Goal: Answer question/provide support

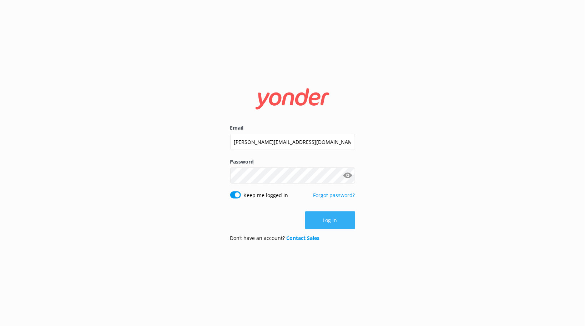
click at [334, 220] on button "Log in" at bounding box center [330, 220] width 50 height 18
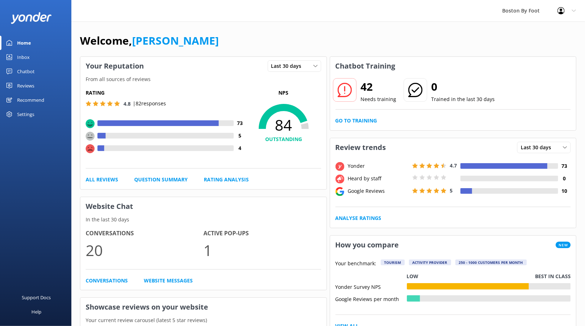
click at [29, 86] on div "Reviews" at bounding box center [25, 86] width 17 height 14
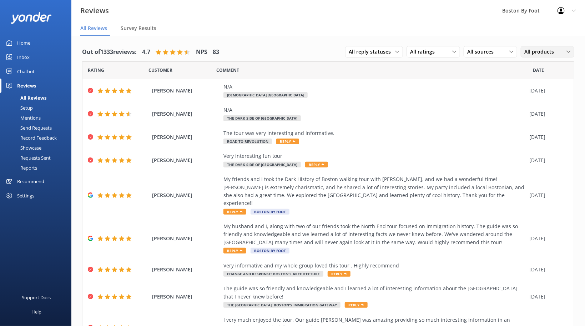
click at [548, 52] on span "All products" at bounding box center [541, 52] width 34 height 8
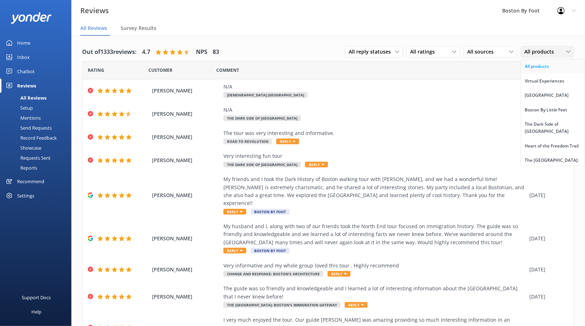
drag, startPoint x: 580, startPoint y: 67, endPoint x: 581, endPoint y: 72, distance: 5.5
click at [581, 72] on link "All products" at bounding box center [553, 66] width 64 height 14
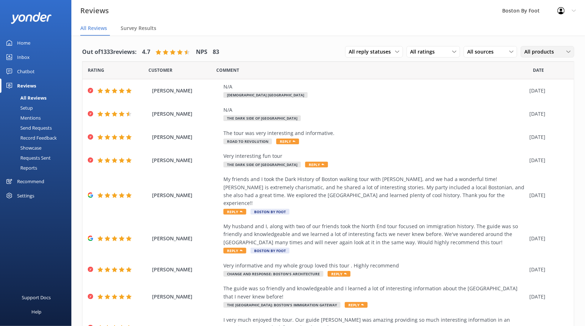
click at [567, 52] on icon at bounding box center [569, 52] width 4 height 4
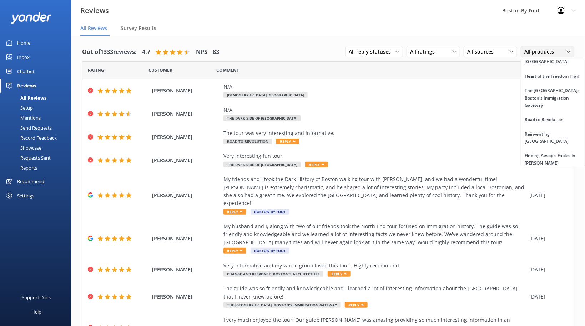
scroll to position [75, 0]
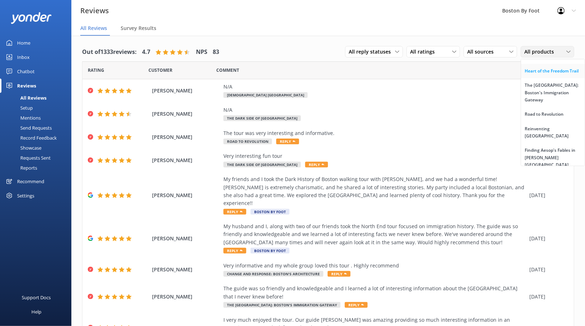
click at [567, 67] on div "Heart of the Freedom Trail" at bounding box center [552, 70] width 54 height 7
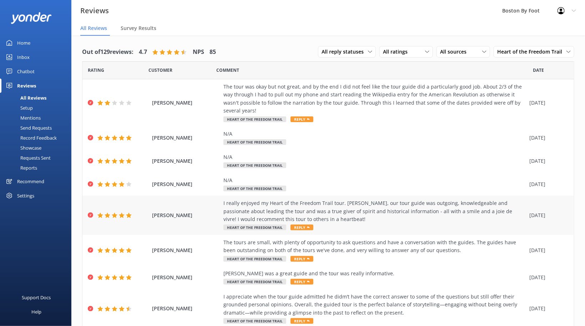
click at [275, 207] on div "I really enjoyed my Heart of the Freedom Trail tour. [PERSON_NAME], our tour gu…" at bounding box center [374, 211] width 302 height 24
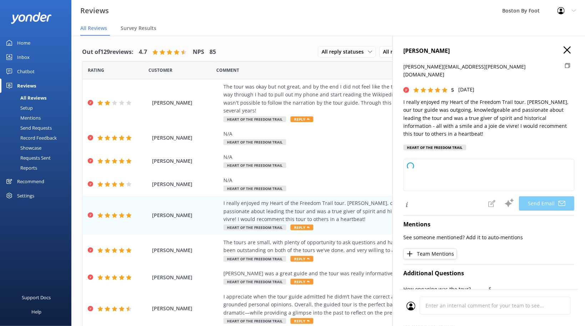
type textarea "Thank you so much, [PERSON_NAME]! We’re thrilled to hear you enjoyed the Heart …"
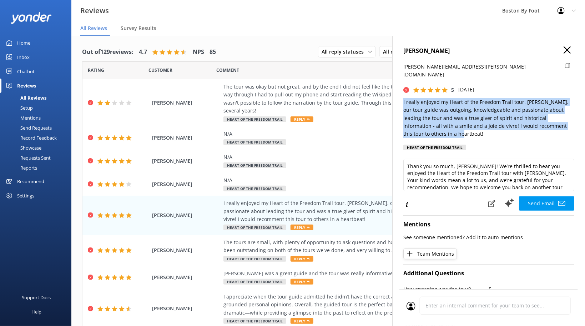
drag, startPoint x: 403, startPoint y: 94, endPoint x: 434, endPoint y: 125, distance: 43.4
click at [434, 125] on div "[PERSON_NAME] [PERSON_NAME][EMAIL_ADDRESS][PERSON_NAME][DOMAIN_NAME] 5 [DATE] I…" at bounding box center [488, 199] width 193 height 326
copy p "I really enjoyed my Heart of the Freedom Trail tour. [PERSON_NAME], our tour gu…"
click at [567, 49] on icon "button" at bounding box center [567, 49] width 7 height 7
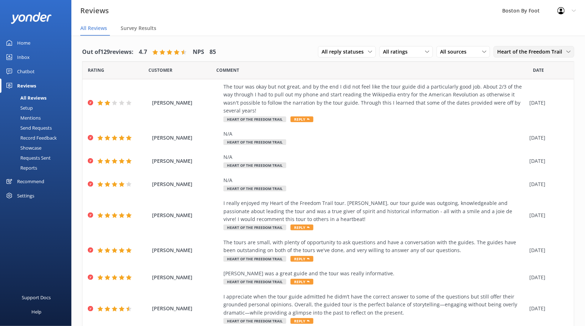
click at [551, 51] on span "Heart of the Freedom Trail" at bounding box center [531, 52] width 69 height 8
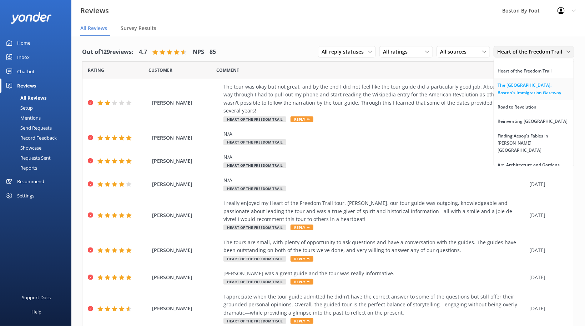
drag, startPoint x: 572, startPoint y: 70, endPoint x: 569, endPoint y: 77, distance: 7.8
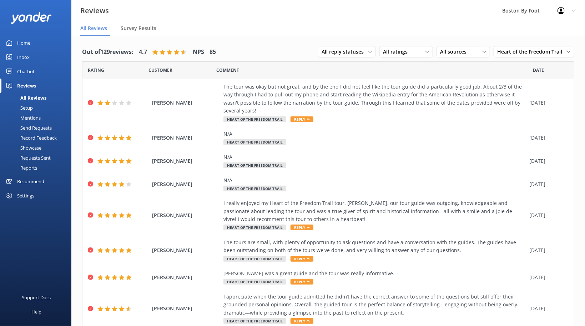
click at [577, 69] on div "Out of 129 reviews: 4.7 NPS 85 All reply statuses All reply statuses Needs a re…" at bounding box center [328, 221] width 514 height 370
click at [547, 49] on span "Heart of the Freedom Trail" at bounding box center [531, 52] width 69 height 8
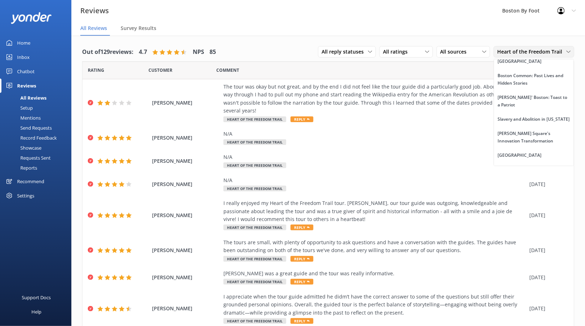
scroll to position [1024, 0]
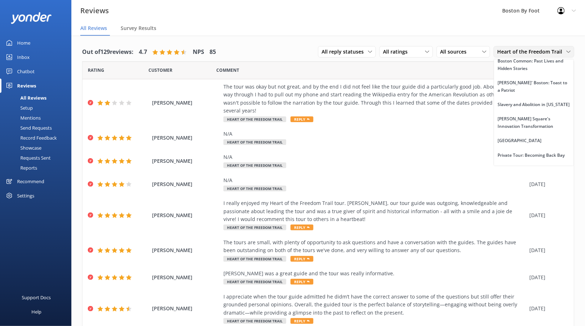
click at [529, 246] on div "Art Deco in [GEOGRAPHIC_DATA]'s [GEOGRAPHIC_DATA]" at bounding box center [534, 253] width 72 height 15
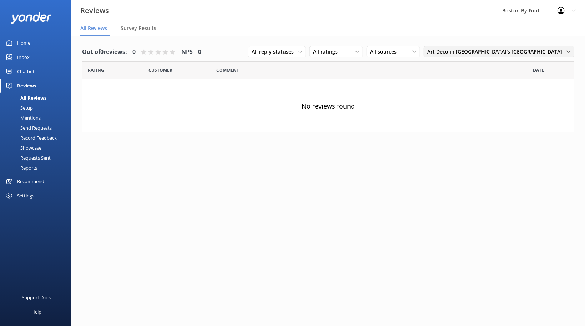
click at [568, 50] on icon at bounding box center [569, 52] width 4 height 4
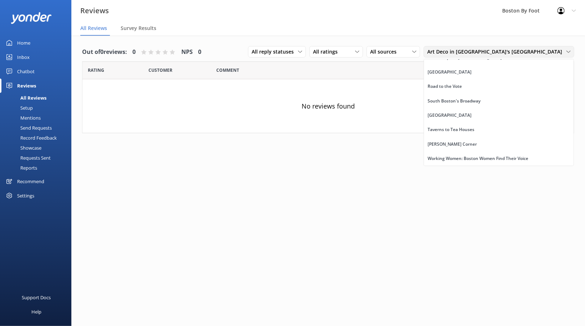
scroll to position [1271, 0]
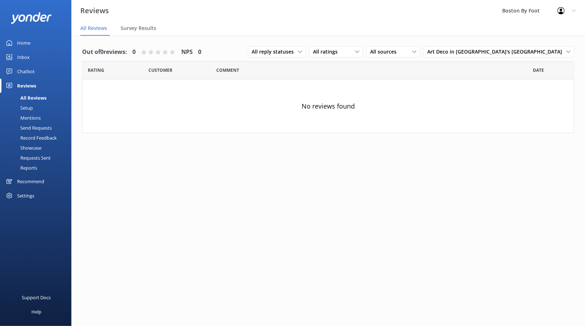
click at [571, 8] on div "Profile Settings Logout" at bounding box center [567, 10] width 36 height 21
click at [534, 49] on link "Logout" at bounding box center [549, 48] width 71 height 18
